Goal: Find specific page/section: Find specific page/section

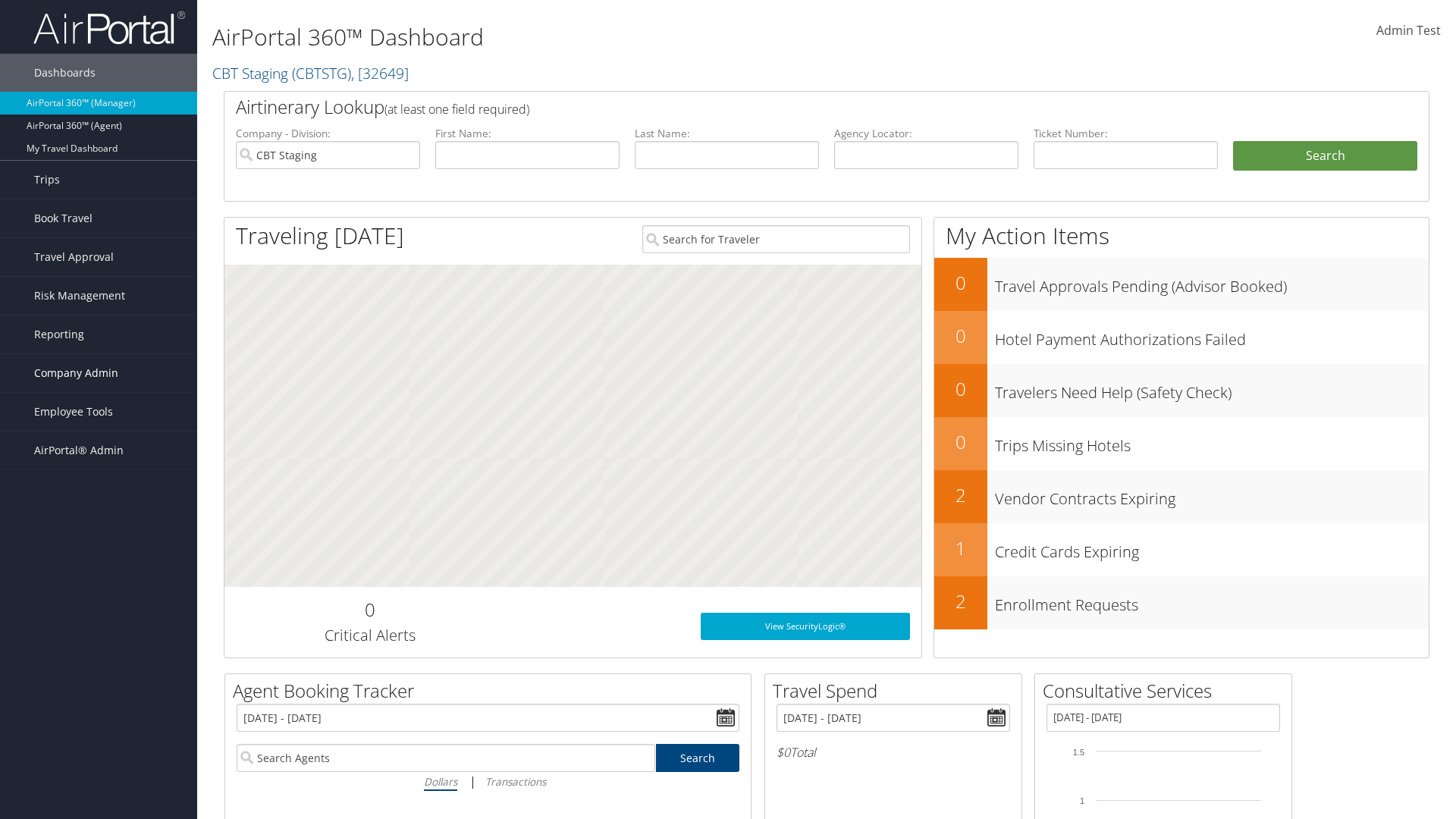
click at [98, 373] on span "Company Admin" at bounding box center [76, 373] width 84 height 38
click at [98, 449] on link "People" at bounding box center [98, 449] width 197 height 23
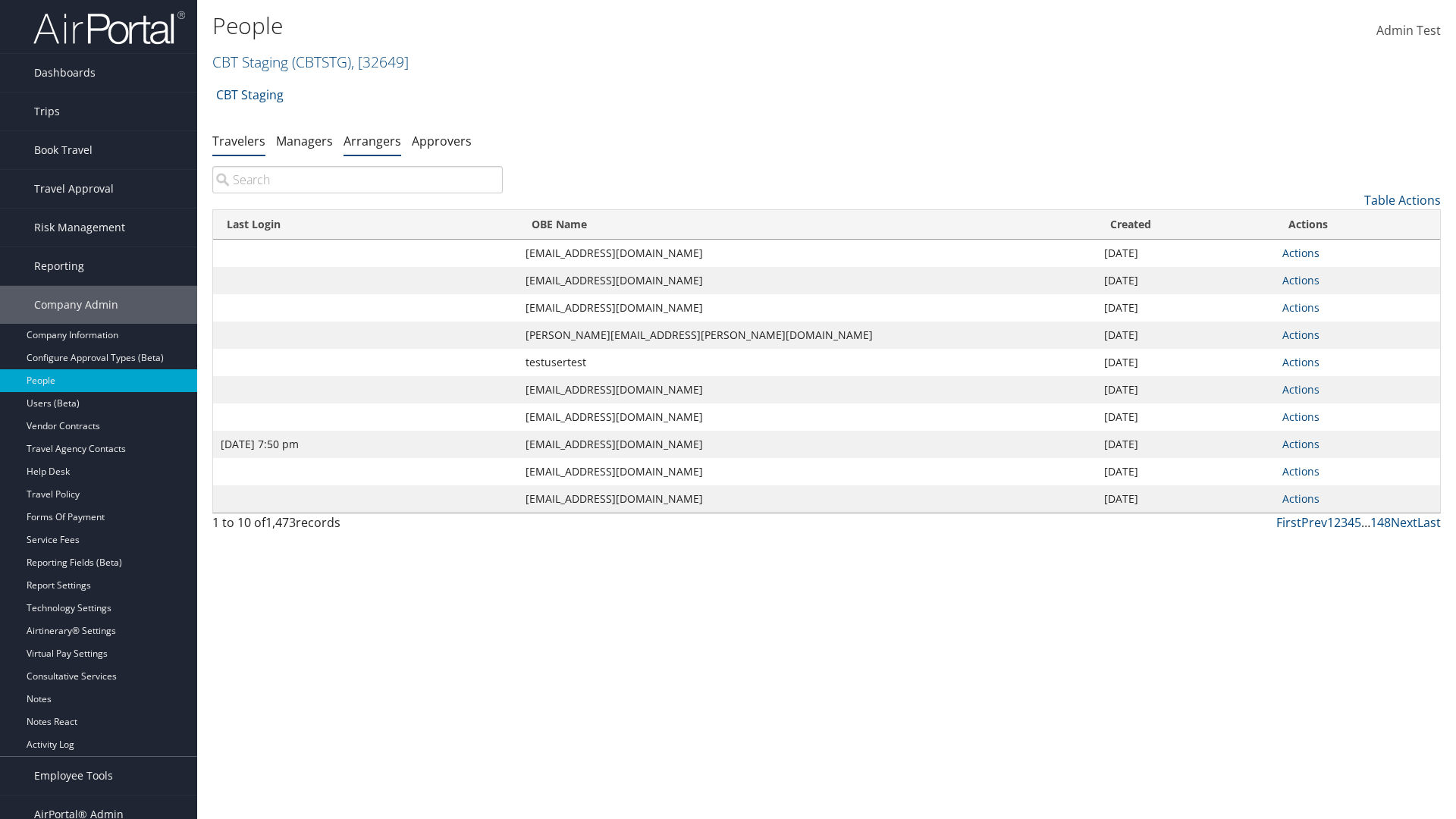
click at [372, 140] on link "Arrangers" at bounding box center [372, 140] width 57 height 16
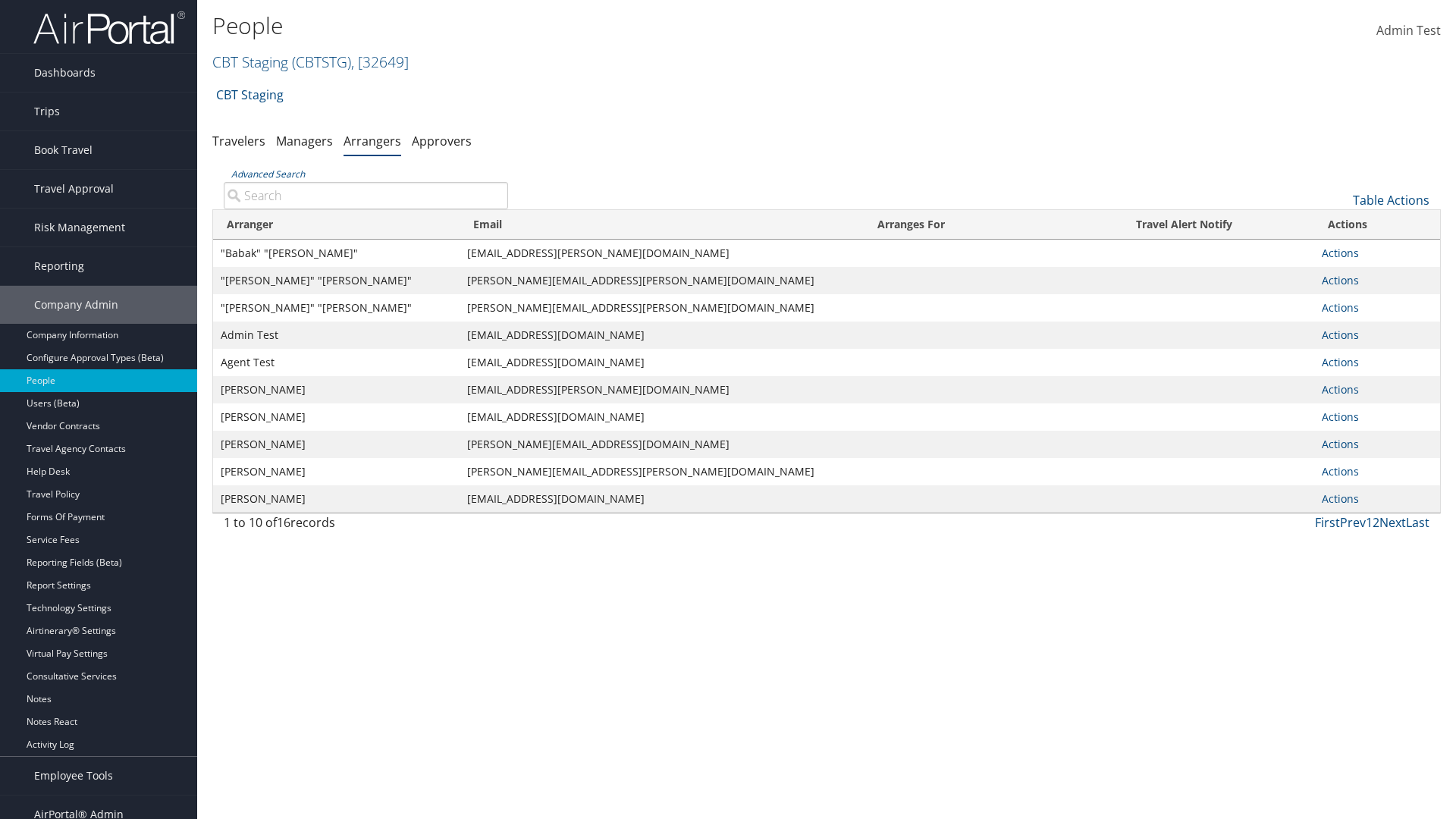
click at [365, 195] on input "Advanced Search" at bounding box center [365, 195] width 284 height 28
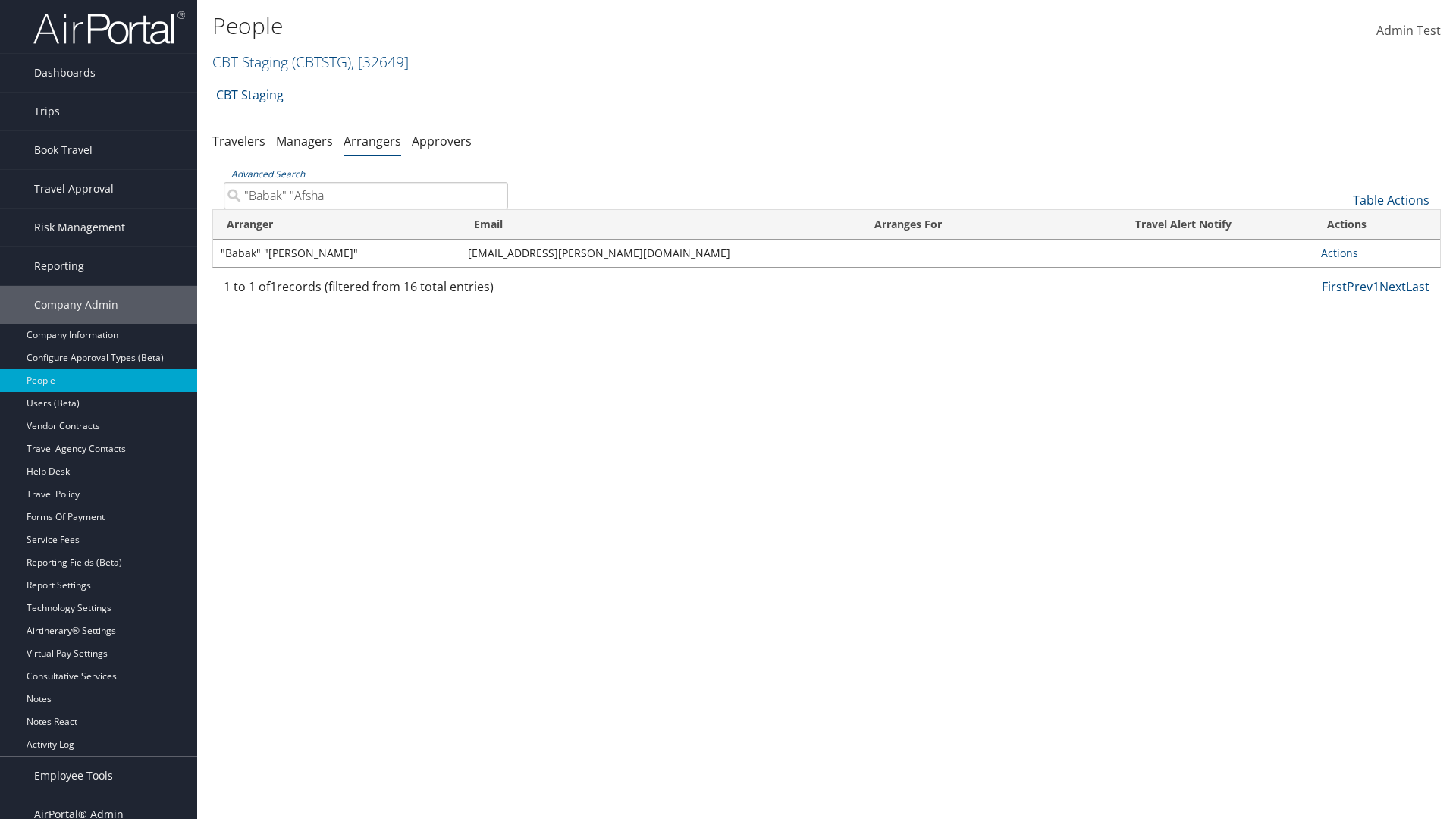
type input ""Babak" "Afshar"
